Goal: Task Accomplishment & Management: Manage account settings

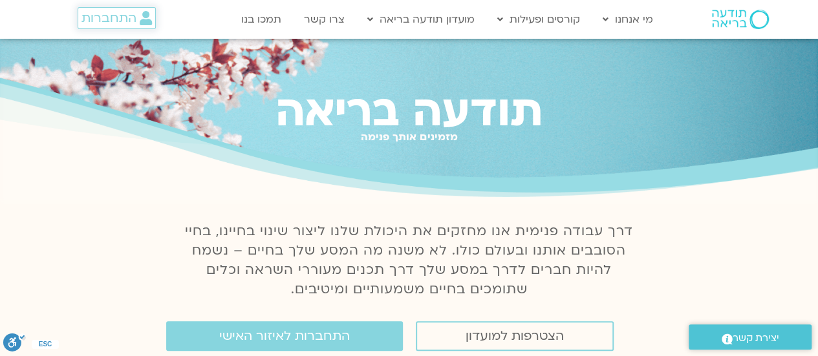
click at [105, 24] on span "התחברות" at bounding box center [108, 18] width 55 height 14
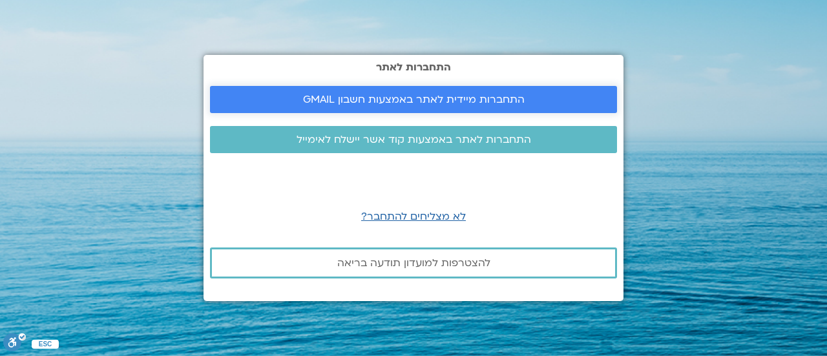
click at [372, 100] on span "התחברות מיידית לאתר באמצעות חשבון GMAIL" at bounding box center [414, 100] width 222 height 12
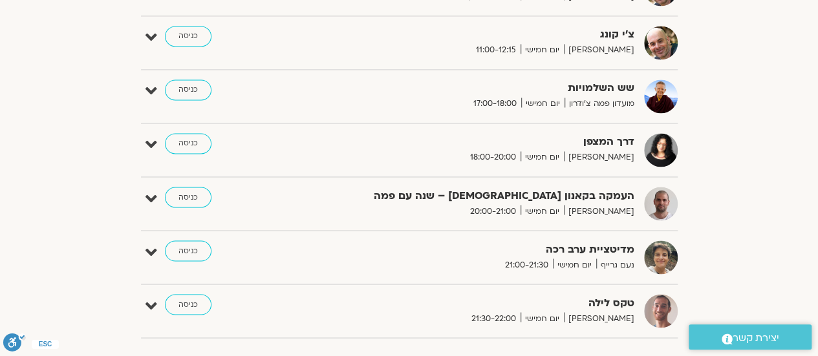
scroll to position [1029, 0]
click at [188, 136] on link "כניסה" at bounding box center [188, 142] width 47 height 21
